Goal: Task Accomplishment & Management: Complete application form

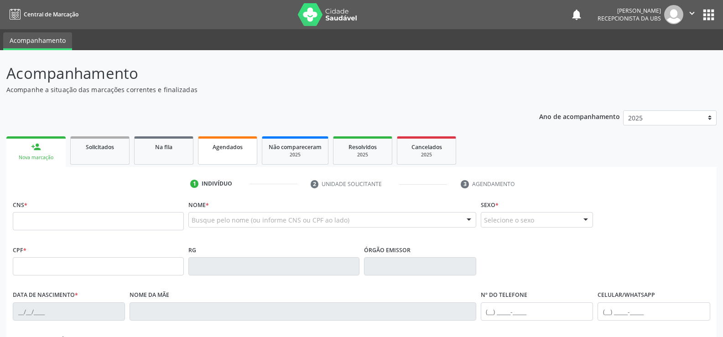
click at [234, 152] on link "Agendados" at bounding box center [227, 150] width 59 height 28
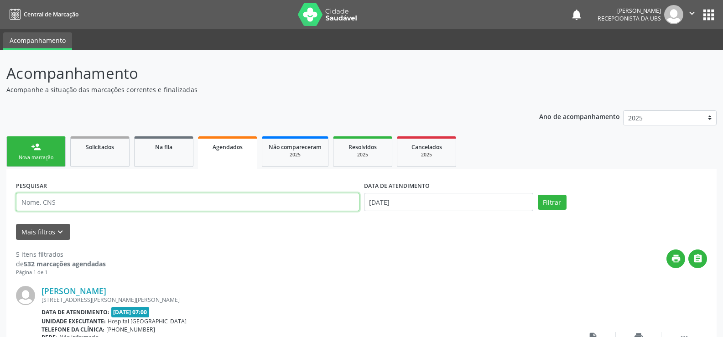
click at [60, 199] on input "text" at bounding box center [187, 202] width 343 height 18
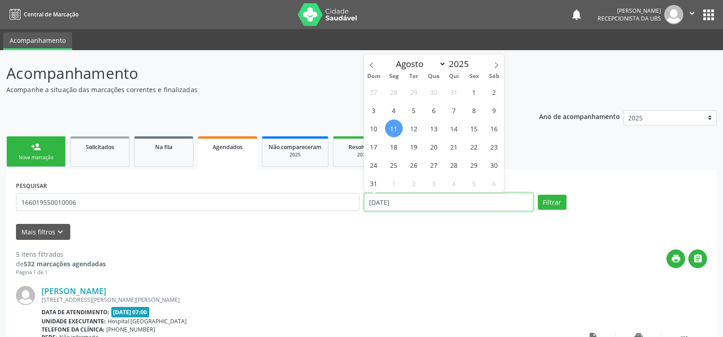
click at [434, 207] on input "[DATE]" at bounding box center [448, 202] width 169 height 18
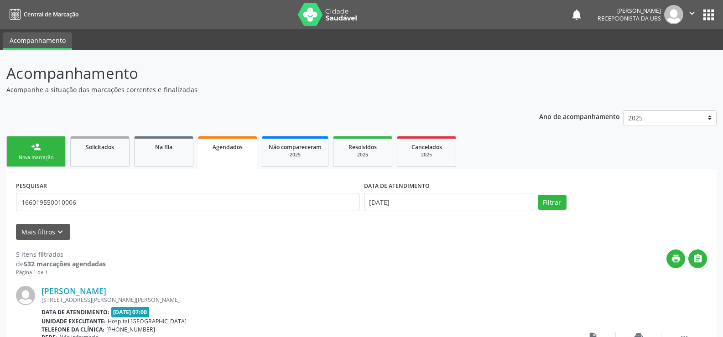
click at [597, 198] on div "Filtrar" at bounding box center [622, 202] width 174 height 15
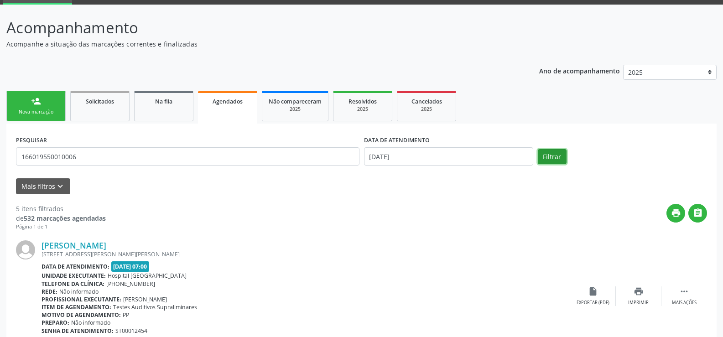
click at [544, 161] on button "Filtrar" at bounding box center [551, 156] width 29 height 15
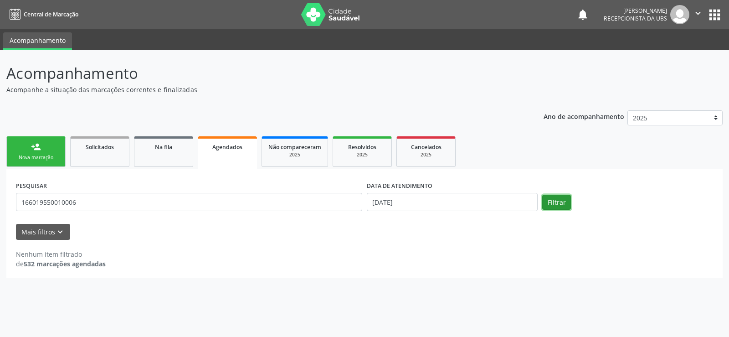
click at [555, 203] on button "Filtrar" at bounding box center [556, 202] width 29 height 15
click at [565, 203] on button "Filtrar" at bounding box center [556, 202] width 29 height 15
click at [62, 231] on icon "keyboard_arrow_down" at bounding box center [60, 232] width 10 height 10
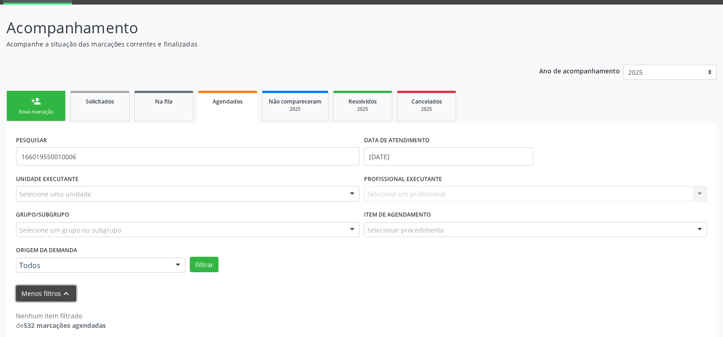
scroll to position [55, 0]
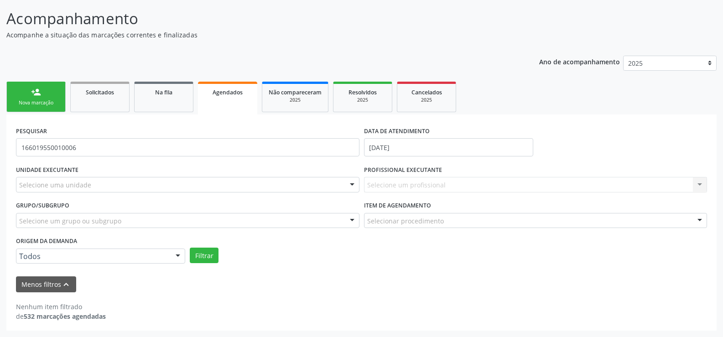
click at [227, 104] on link "Agendados" at bounding box center [227, 98] width 59 height 33
click at [307, 55] on div "Ano de acompanhamento 2025 2024 person_add Nova marcação Solicitados Na fila Ag…" at bounding box center [361, 189] width 710 height 281
click at [214, 257] on button "Filtrar" at bounding box center [204, 255] width 29 height 15
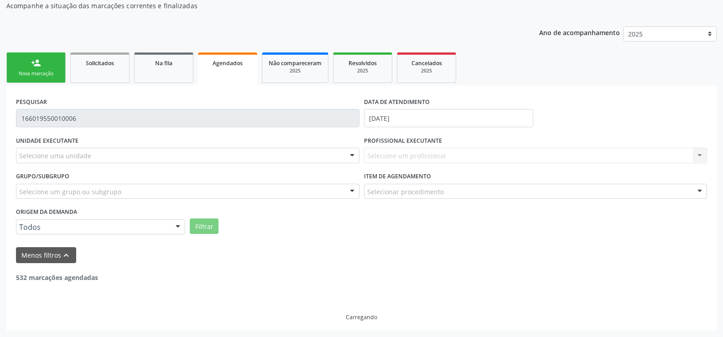
scroll to position [0, 0]
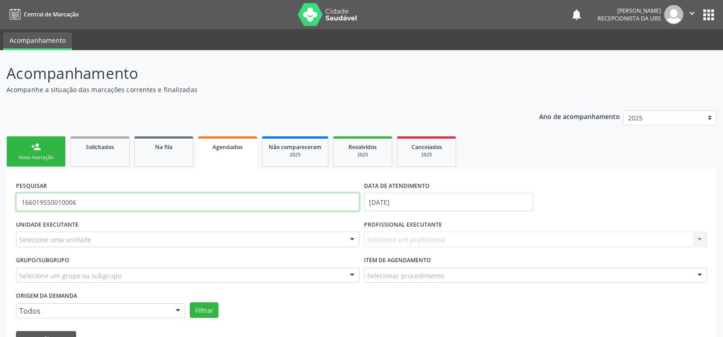
click at [98, 201] on input "166019550010006" at bounding box center [187, 202] width 343 height 18
type input "1"
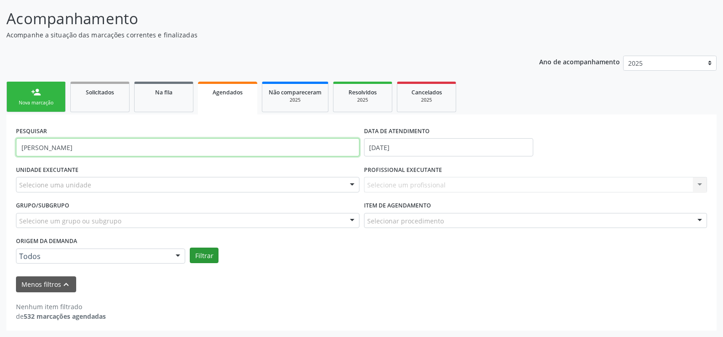
type input "[PERSON_NAME]"
click at [206, 253] on button "Filtrar" at bounding box center [204, 255] width 29 height 15
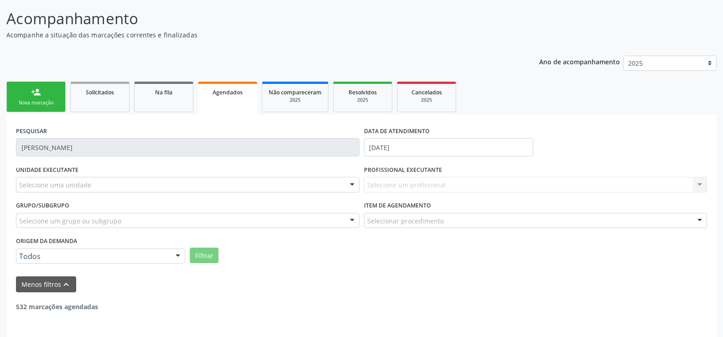
click at [484, 52] on div "Ano de acompanhamento 2025 2024 person_add Nova marcação Solicitados Na fila Ag…" at bounding box center [361, 204] width 710 height 311
click at [222, 95] on span "Agendados" at bounding box center [227, 92] width 30 height 8
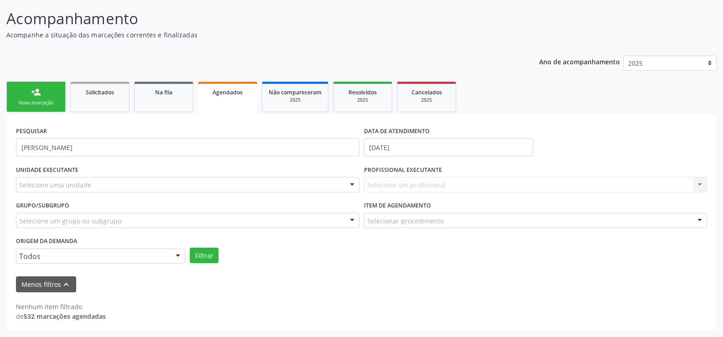
click at [46, 99] on link "person_add Nova marcação" at bounding box center [35, 97] width 59 height 31
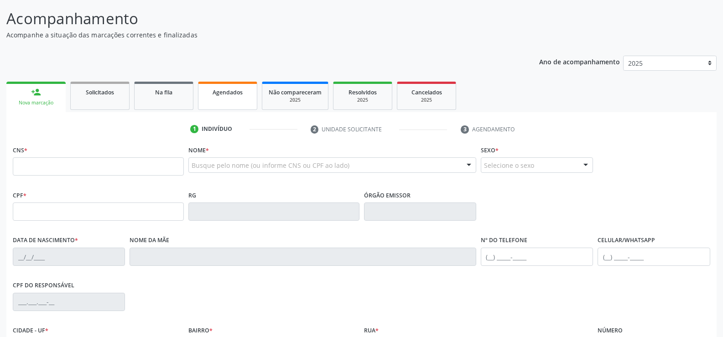
click at [231, 98] on link "Agendados" at bounding box center [227, 96] width 59 height 28
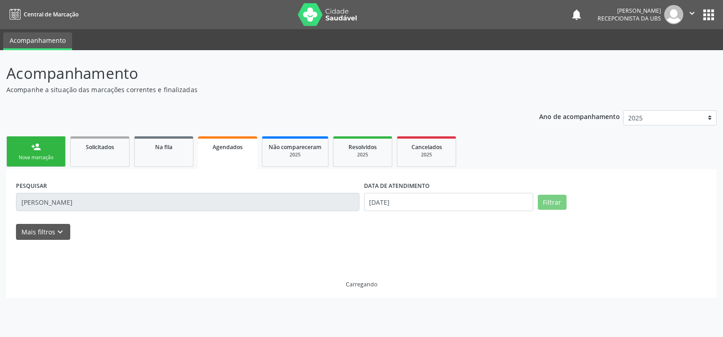
scroll to position [0, 0]
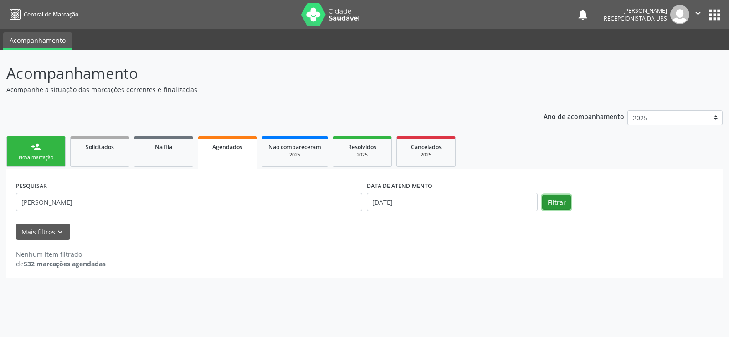
click at [555, 203] on button "Filtrar" at bounding box center [556, 202] width 29 height 15
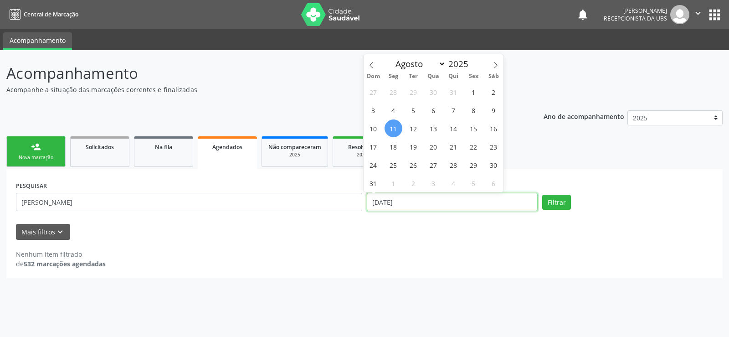
click at [405, 200] on input "[DATE]" at bounding box center [452, 202] width 171 height 18
click at [473, 133] on span "15" at bounding box center [474, 128] width 18 height 18
type input "[DATE]"
click at [470, 129] on span "15" at bounding box center [474, 128] width 18 height 18
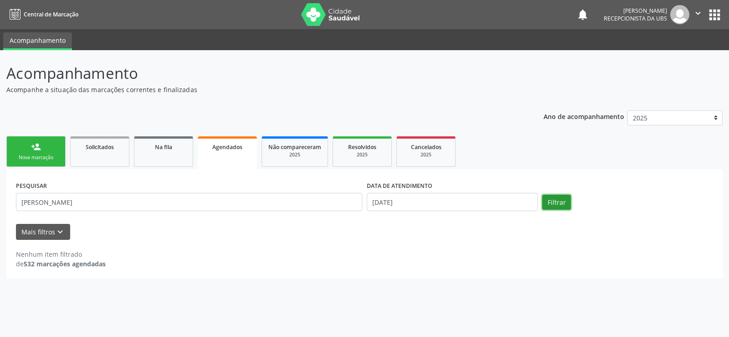
click at [560, 200] on button "Filtrar" at bounding box center [556, 202] width 29 height 15
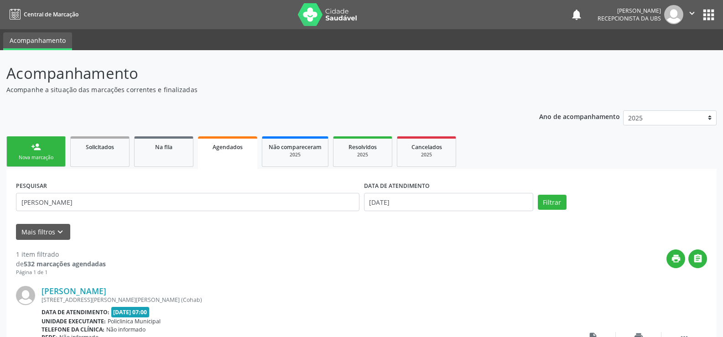
scroll to position [86, 0]
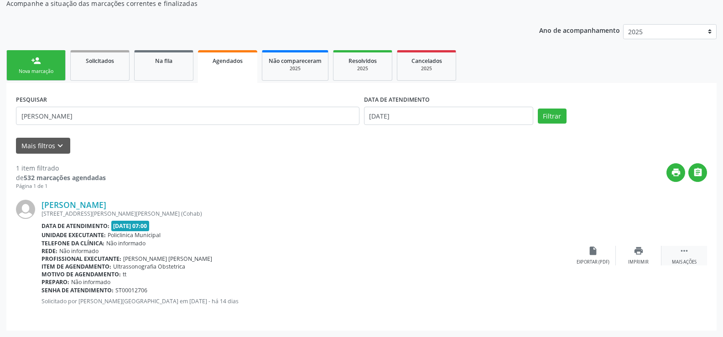
click at [687, 250] on icon "" at bounding box center [684, 251] width 10 height 10
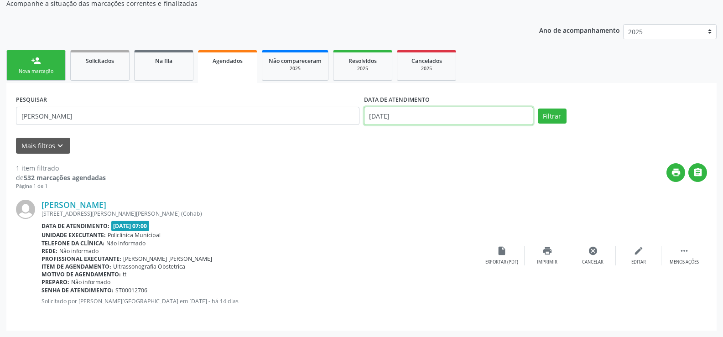
click at [404, 114] on input "[DATE]" at bounding box center [448, 116] width 169 height 18
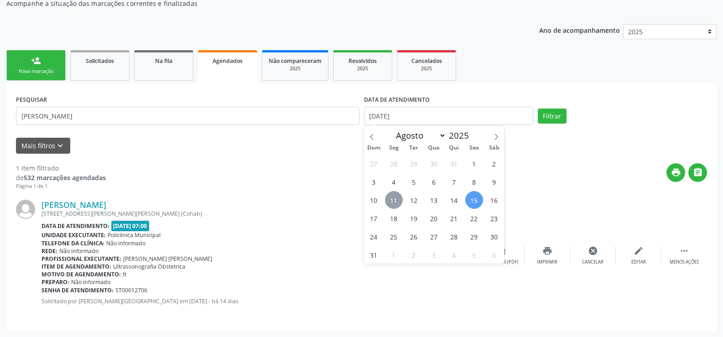
click at [392, 202] on span "11" at bounding box center [394, 200] width 18 height 18
type input "[DATE]"
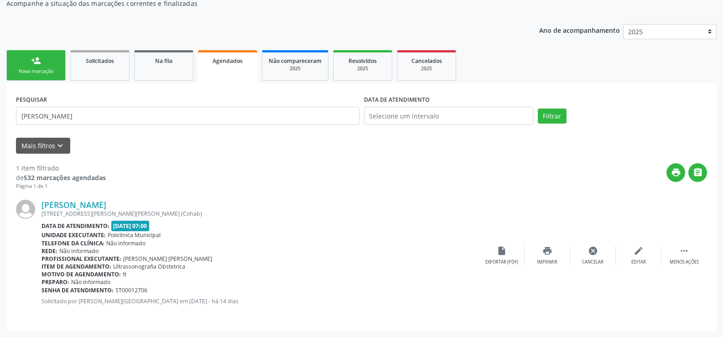
click at [573, 201] on div "[PERSON_NAME] [STREET_ADDRESS][PERSON_NAME] Data de atendimento: [DATE] 07:00 U…" at bounding box center [361, 255] width 691 height 131
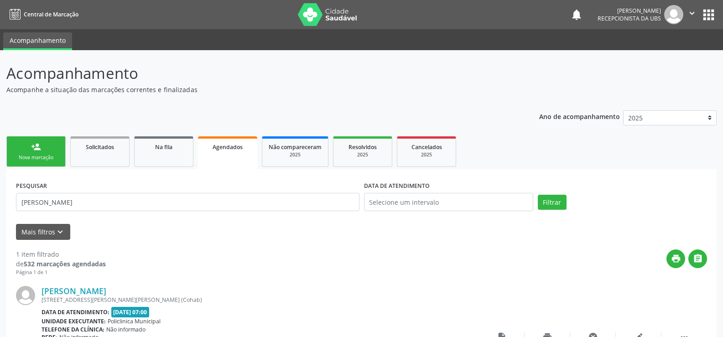
click at [43, 159] on div "Nova marcação" at bounding box center [36, 157] width 46 height 7
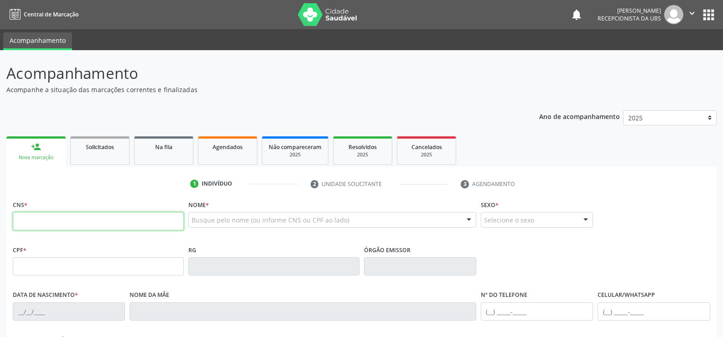
click at [92, 226] on input "text" at bounding box center [98, 221] width 171 height 18
click at [88, 224] on input "text" at bounding box center [98, 221] width 171 height 18
click at [72, 223] on input "text" at bounding box center [98, 221] width 171 height 18
type input "166 0195 5001 0006"
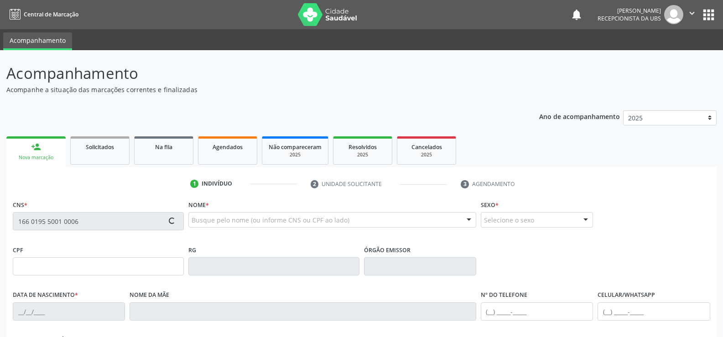
type input "162.555.784-10"
type input "[DATE]"
type input "[PHONE_NUMBER]"
type input "146"
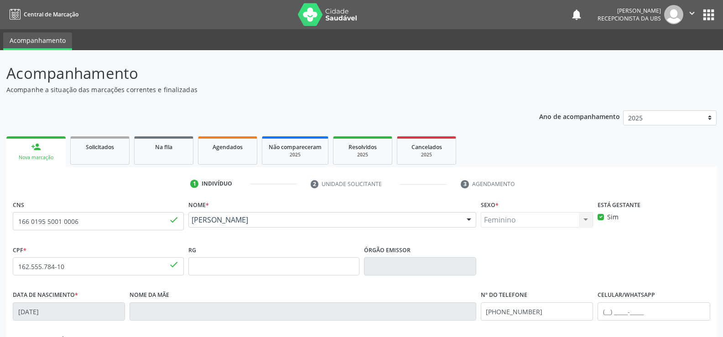
scroll to position [157, 0]
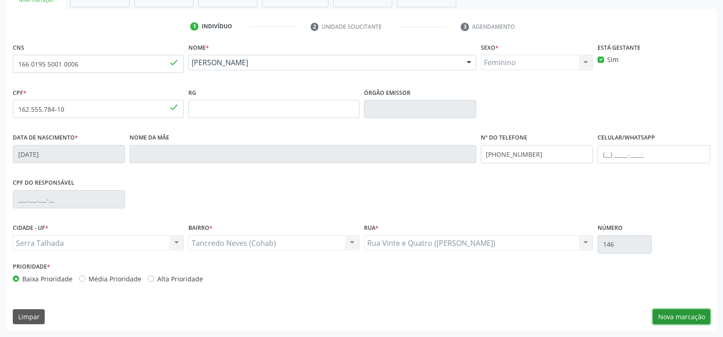
click at [673, 314] on button "Nova marcação" at bounding box center [680, 316] width 57 height 15
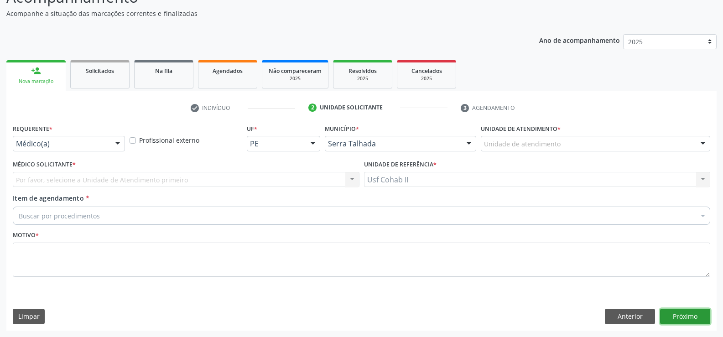
click at [674, 319] on button "Próximo" at bounding box center [685, 316] width 50 height 15
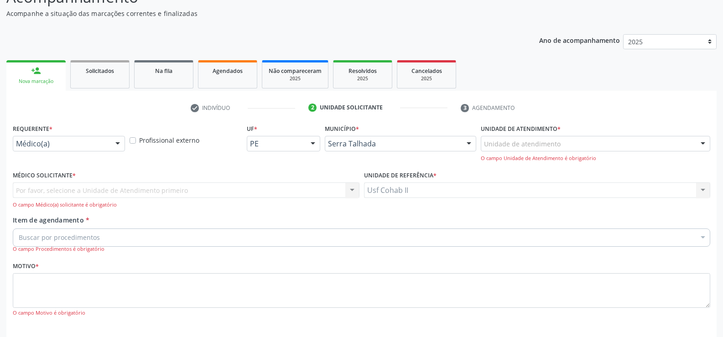
click at [119, 140] on div at bounding box center [118, 143] width 14 height 15
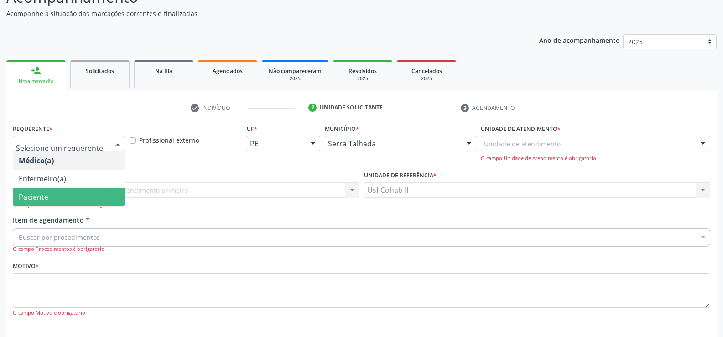
click at [71, 198] on span "Paciente" at bounding box center [68, 197] width 111 height 18
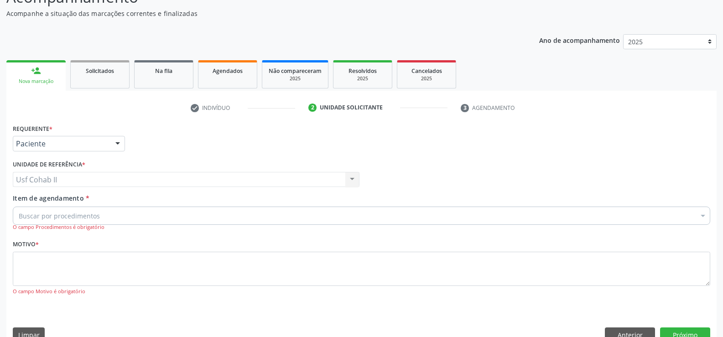
click at [98, 217] on div "Buscar por procedimentos" at bounding box center [361, 216] width 697 height 18
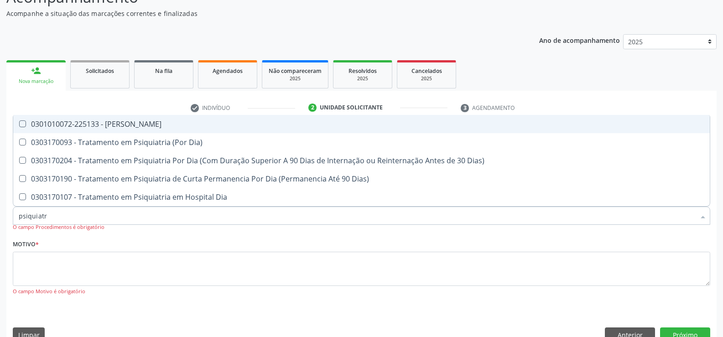
type input "psiquiatra"
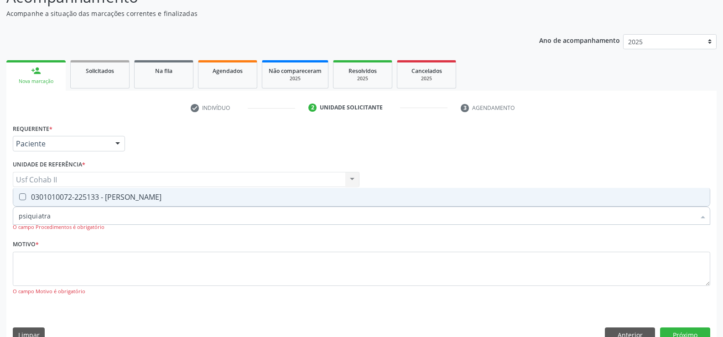
click at [129, 201] on div "0301010072-225133 - [PERSON_NAME]" at bounding box center [361, 196] width 685 height 7
checkbox Psiquiatra "true"
type input "psiquiatra"
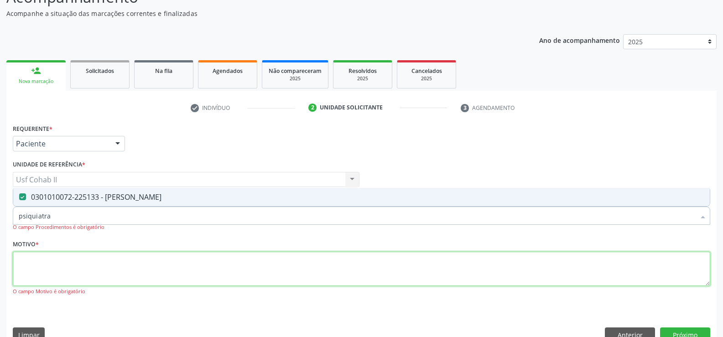
click at [80, 262] on textarea at bounding box center [361, 269] width 697 height 35
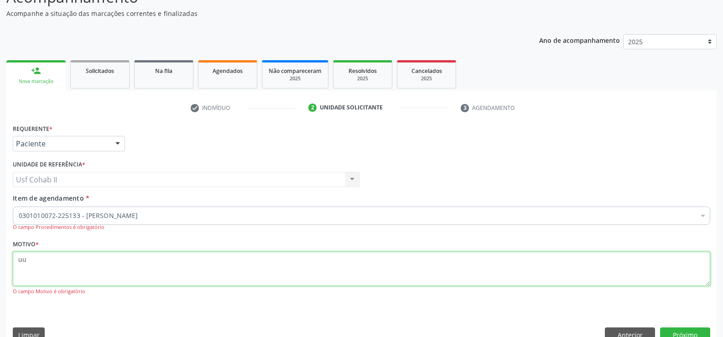
scroll to position [94, 0]
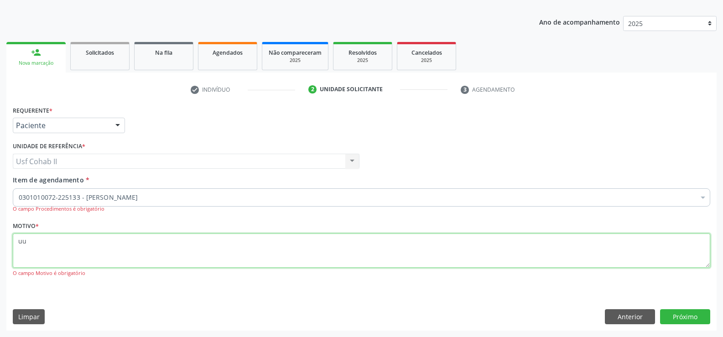
type textarea "uu"
click at [153, 253] on textarea "uu" at bounding box center [361, 250] width 697 height 35
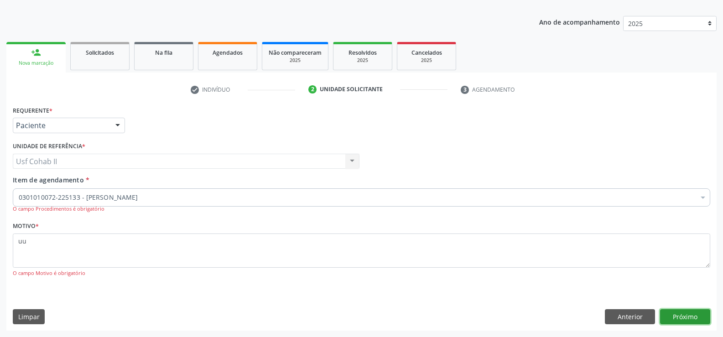
click at [671, 317] on button "Próximo" at bounding box center [685, 316] width 50 height 15
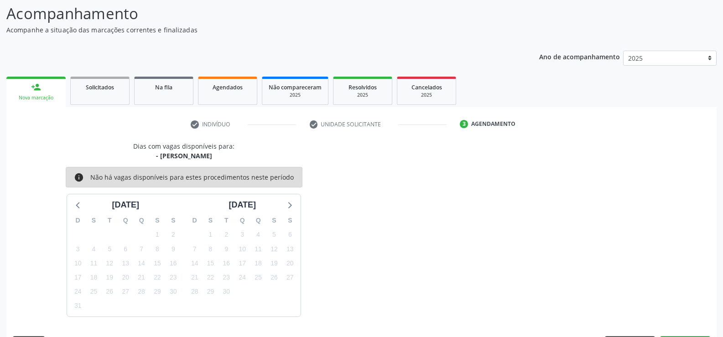
scroll to position [87, 0]
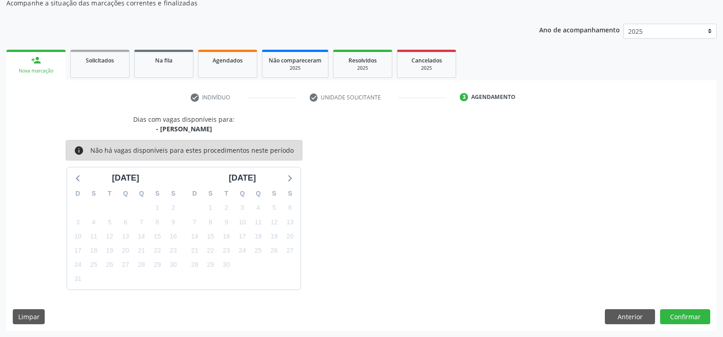
click at [400, 199] on div "Dias com vagas disponíveis para: - Médico Psiquiatra info Não há vagas disponív…" at bounding box center [361, 201] width 710 height 175
